Goal: Task Accomplishment & Management: Manage account settings

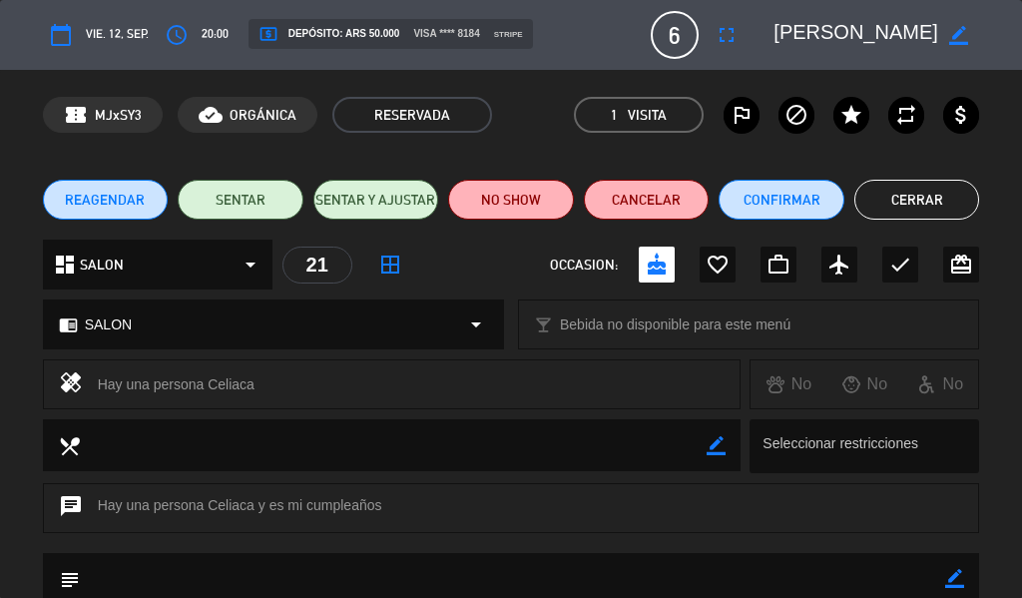
click at [929, 207] on button "Cerrar" at bounding box center [918, 200] width 126 height 40
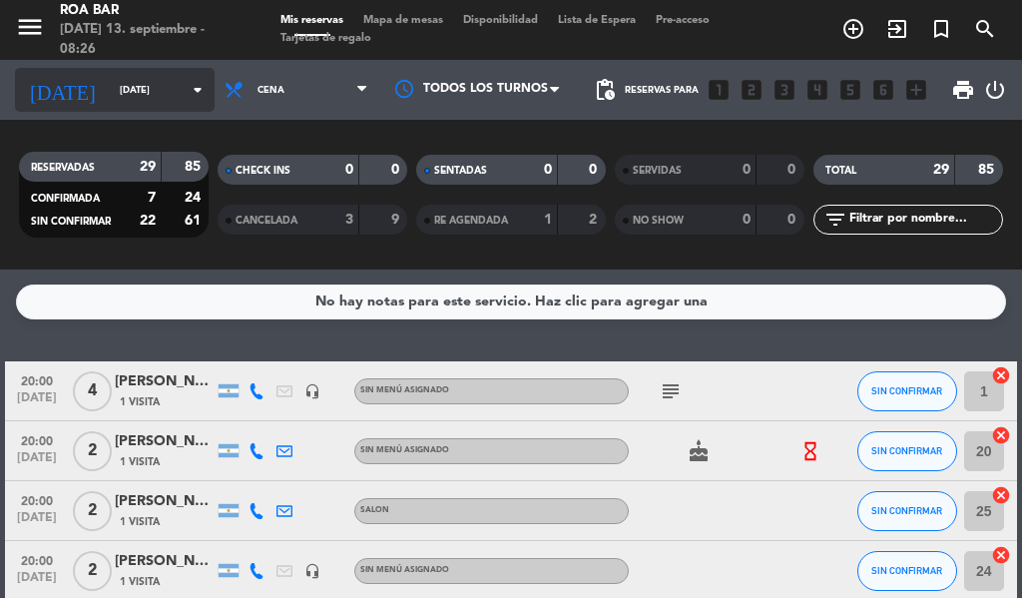
click at [110, 92] on input "[DATE]" at bounding box center [175, 90] width 131 height 31
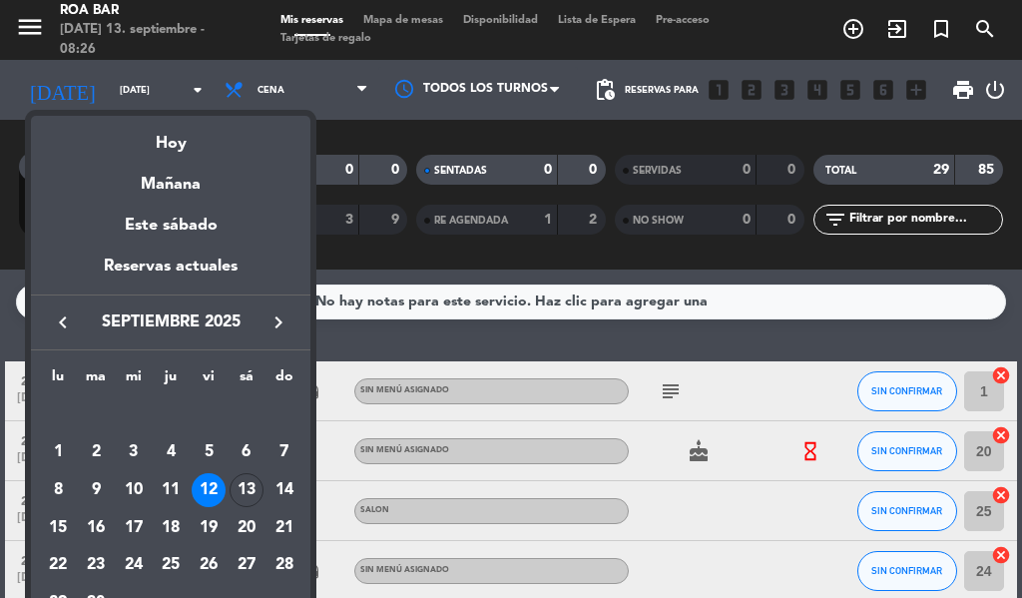
click at [144, 84] on div at bounding box center [511, 299] width 1022 height 598
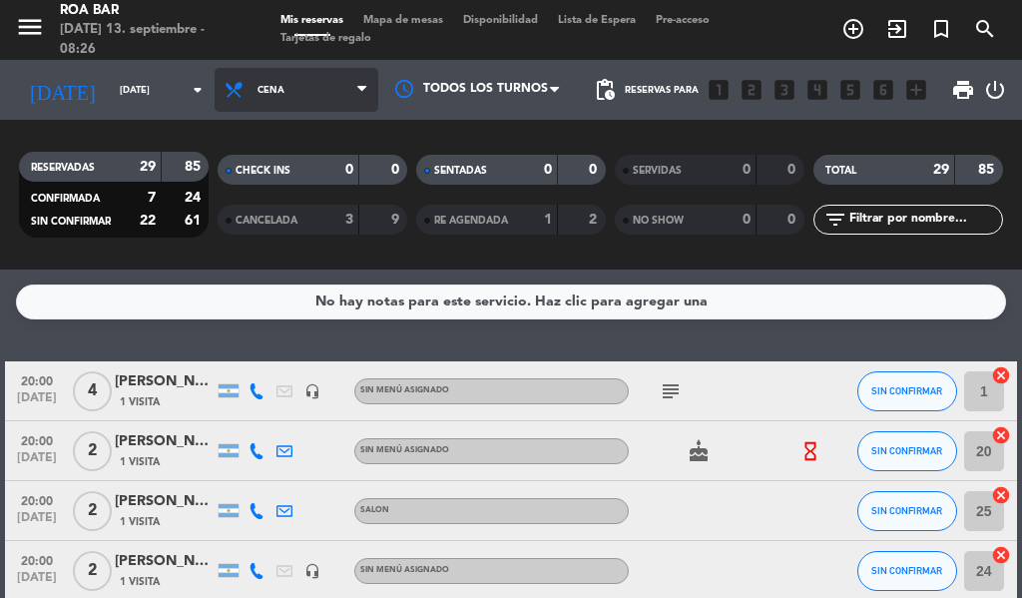
click at [318, 86] on span "Cena" at bounding box center [297, 90] width 164 height 44
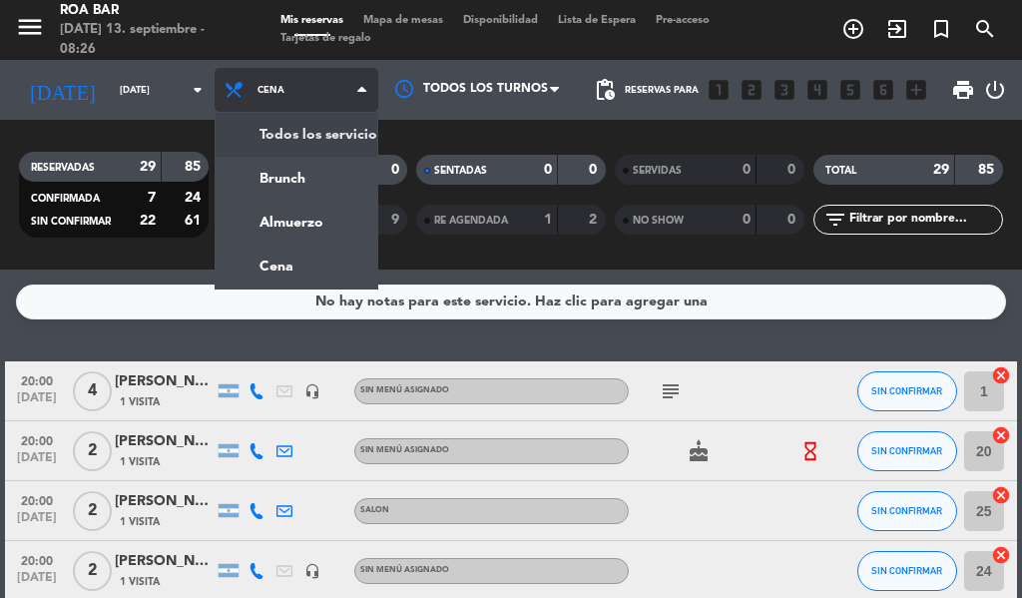
click at [342, 105] on span "Cena" at bounding box center [297, 90] width 164 height 44
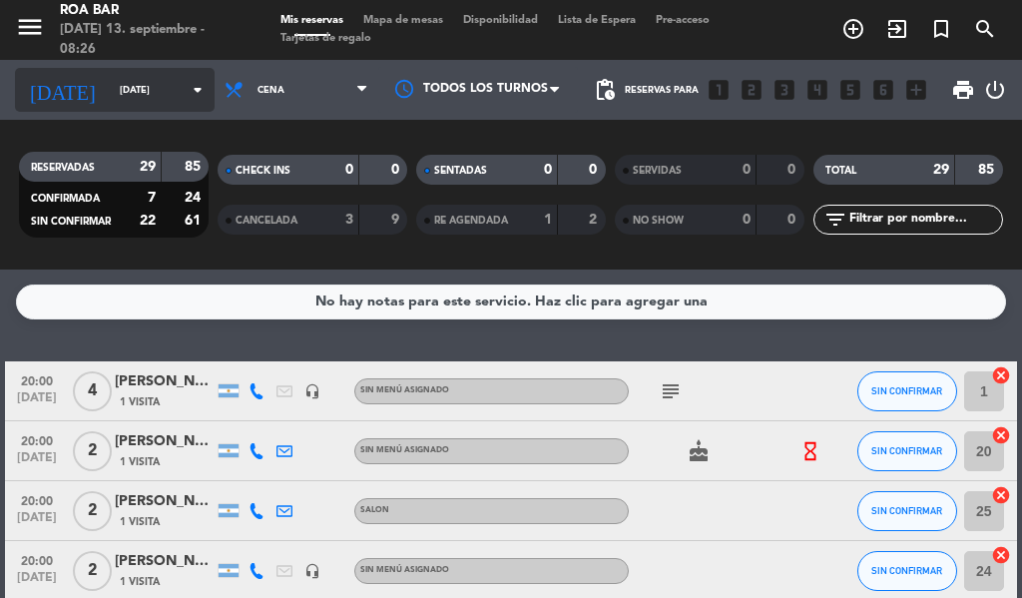
click at [110, 99] on input "[DATE]" at bounding box center [175, 90] width 131 height 31
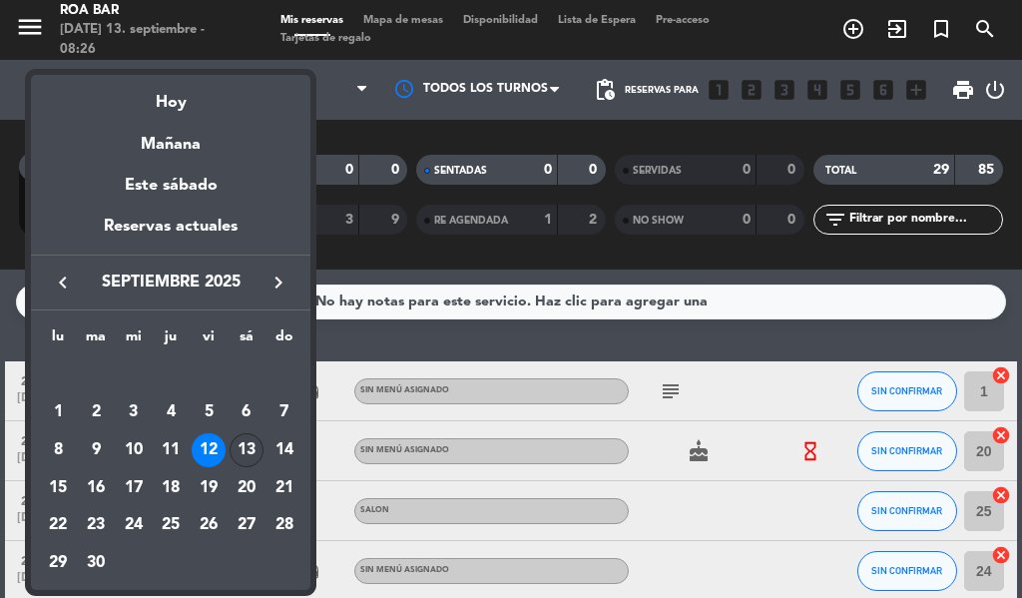
click at [242, 454] on div "13" at bounding box center [247, 450] width 34 height 34
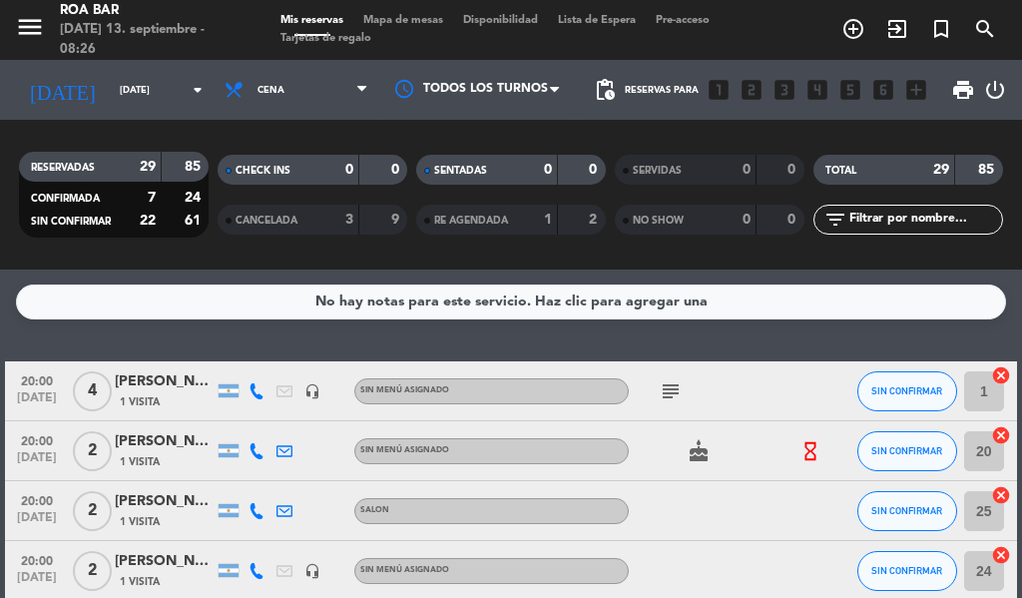
type input "[DATE]"
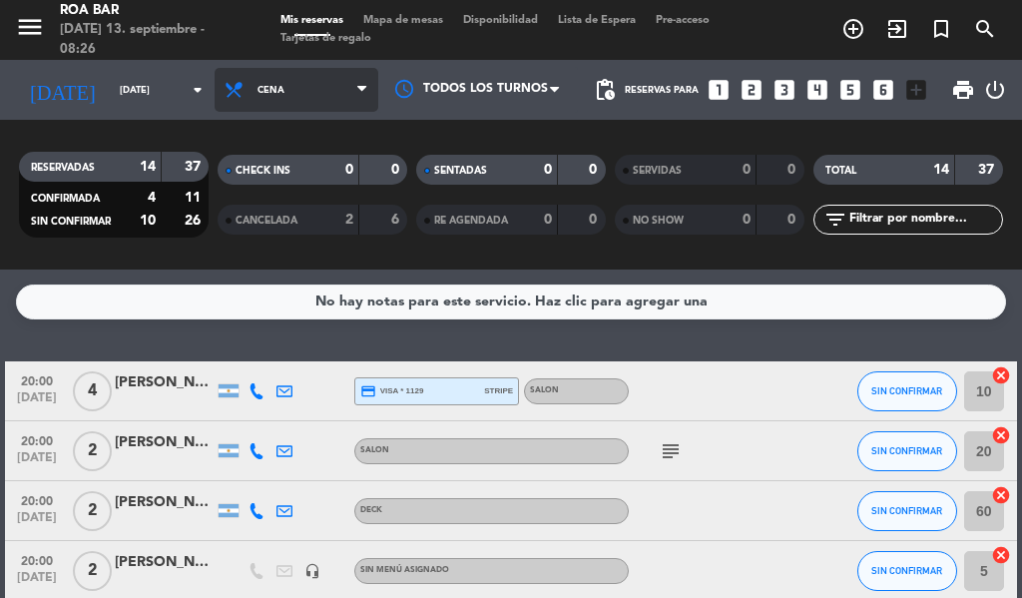
click at [241, 75] on span "Cena" at bounding box center [297, 90] width 164 height 44
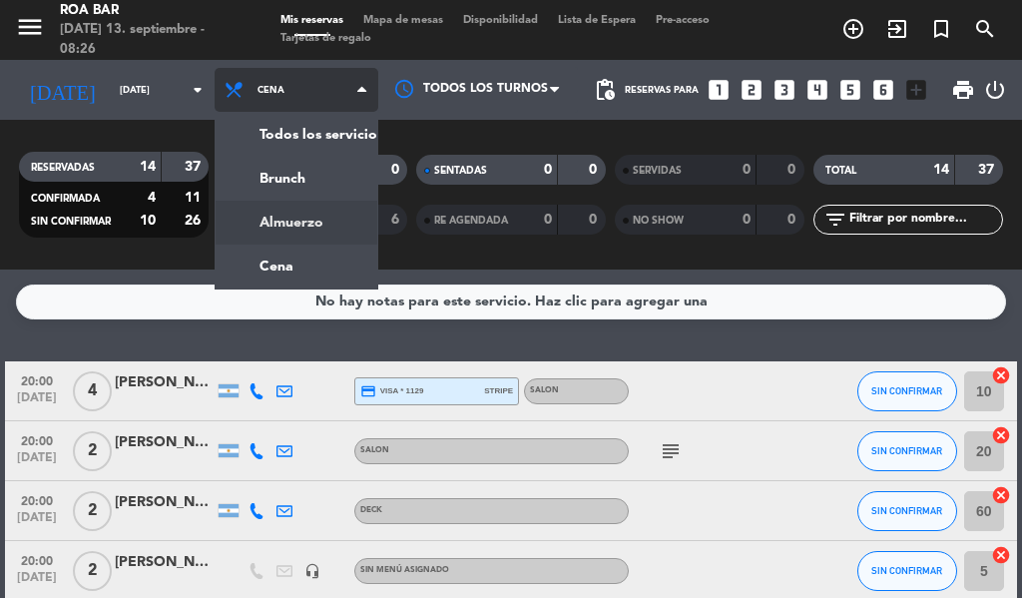
click at [312, 228] on div "menu [PERSON_NAME] BAR [DATE] 13. septiembre - 08:26 Mis reservas Mapa de mesas…" at bounding box center [511, 135] width 1022 height 270
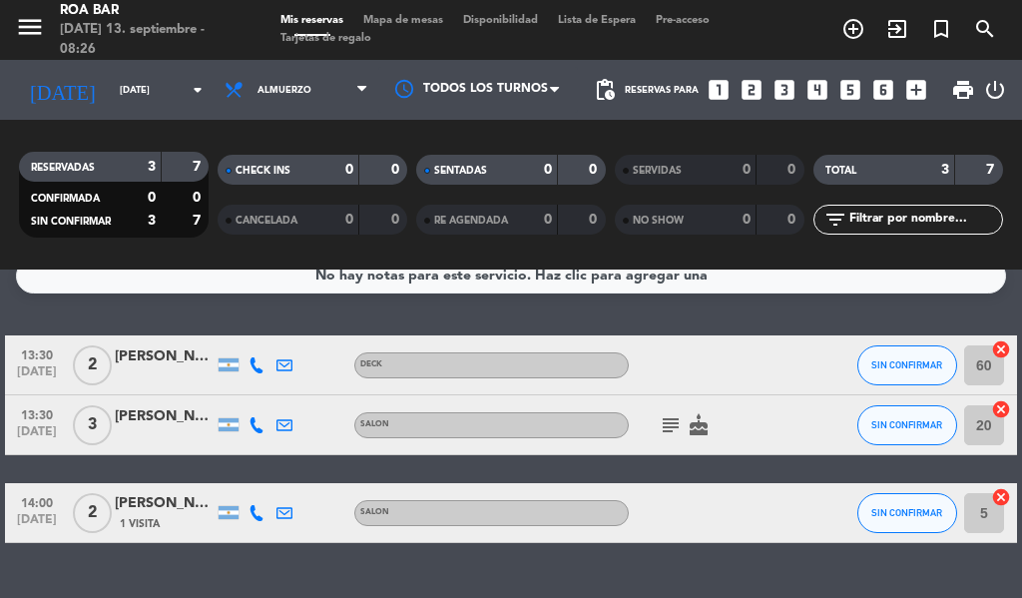
scroll to position [71, 0]
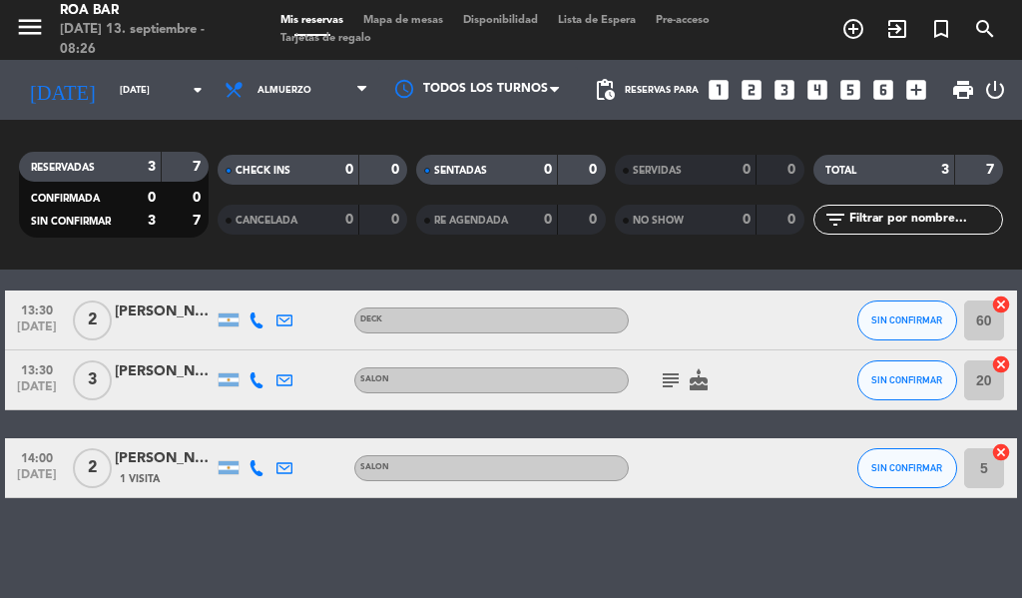
click at [678, 374] on icon "subject" at bounding box center [671, 380] width 24 height 24
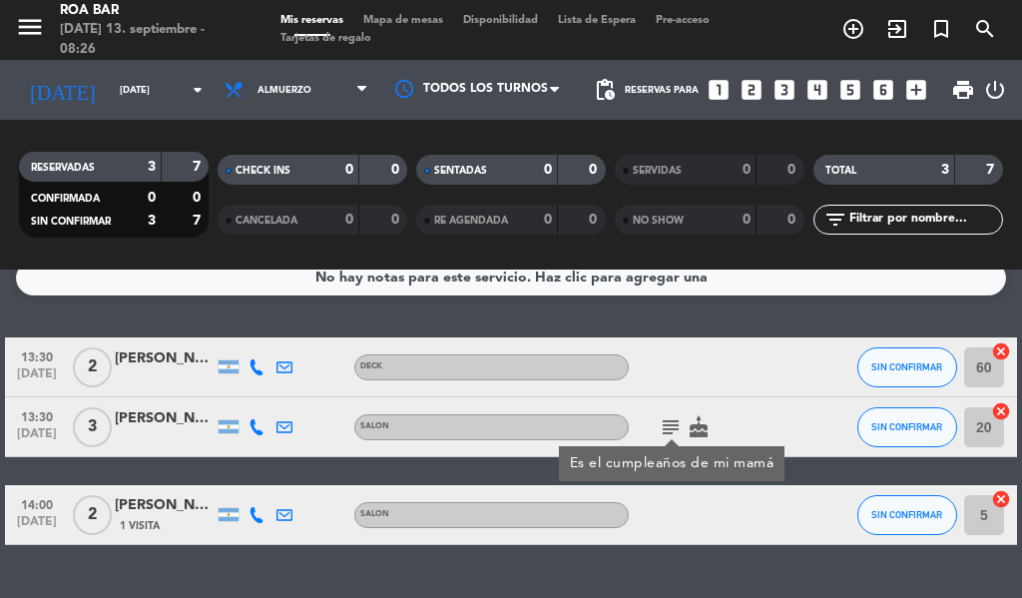
scroll to position [0, 0]
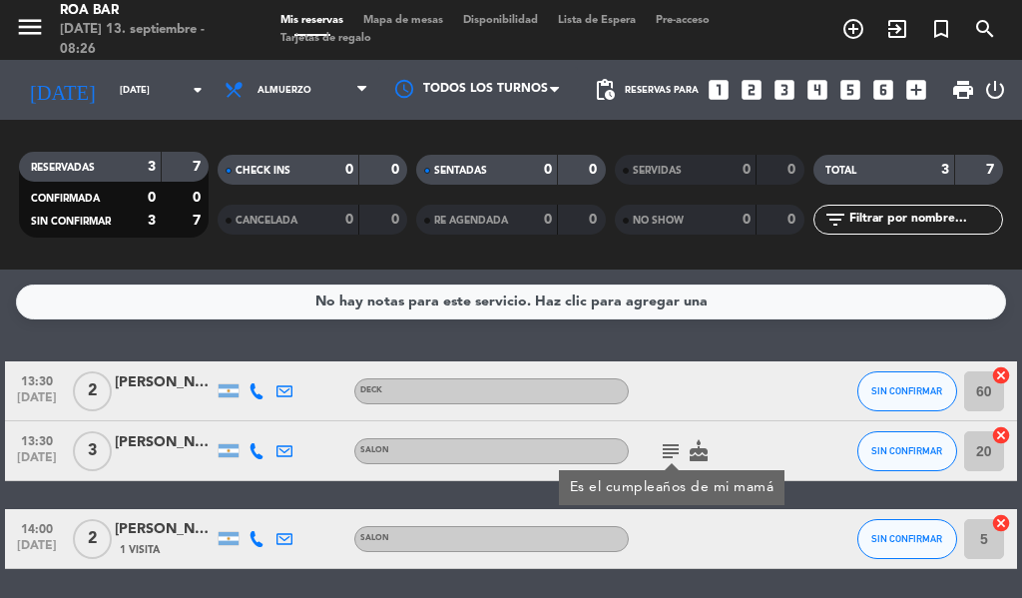
click at [712, 395] on div at bounding box center [713, 390] width 168 height 59
